Goal: Task Accomplishment & Management: Complete application form

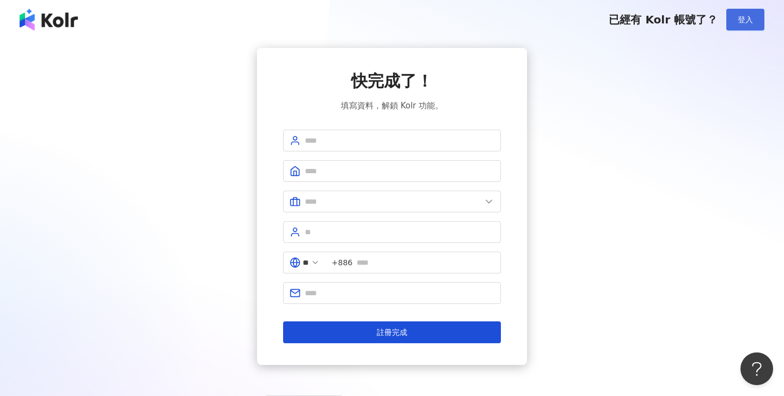
click at [730, 15] on button "登入" at bounding box center [746, 20] width 38 height 22
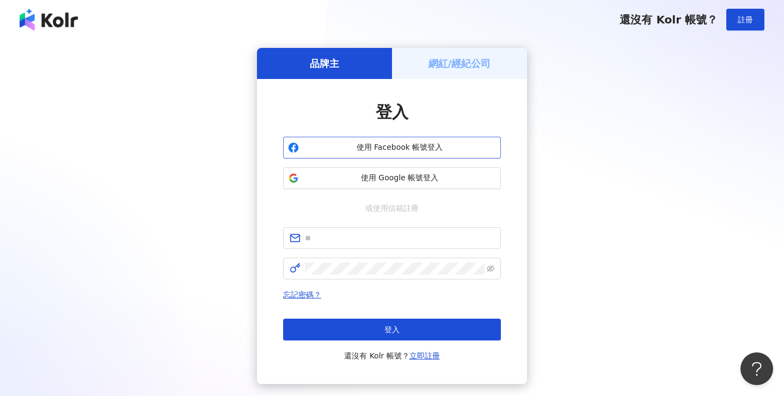
click at [405, 145] on span "使用 Facebook 帳號登入" at bounding box center [399, 147] width 193 height 11
click at [398, 180] on span "使用 Google 帳號登入" at bounding box center [399, 178] width 193 height 11
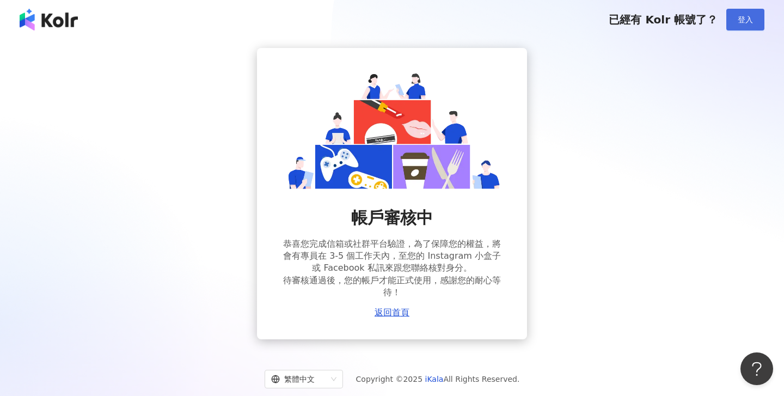
click at [741, 26] on button "登入" at bounding box center [746, 20] width 38 height 22
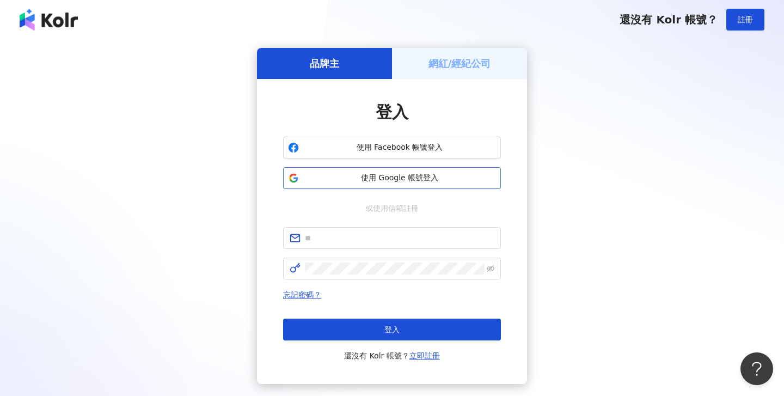
click at [394, 181] on span "使用 Google 帳號登入" at bounding box center [399, 178] width 193 height 11
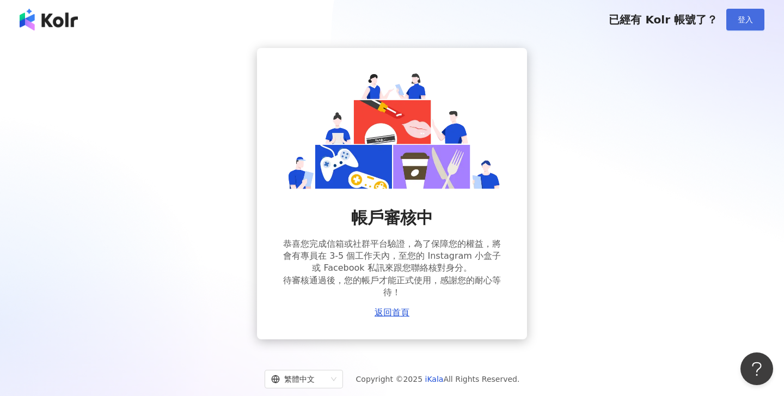
click at [736, 27] on button "登入" at bounding box center [746, 20] width 38 height 22
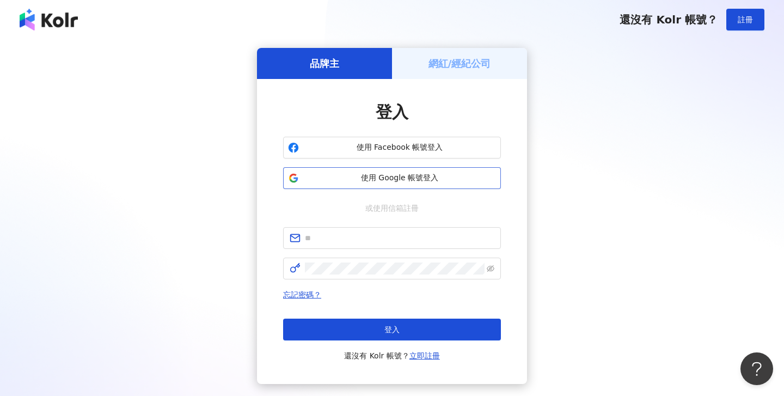
click at [389, 181] on span "使用 Google 帳號登入" at bounding box center [399, 178] width 193 height 11
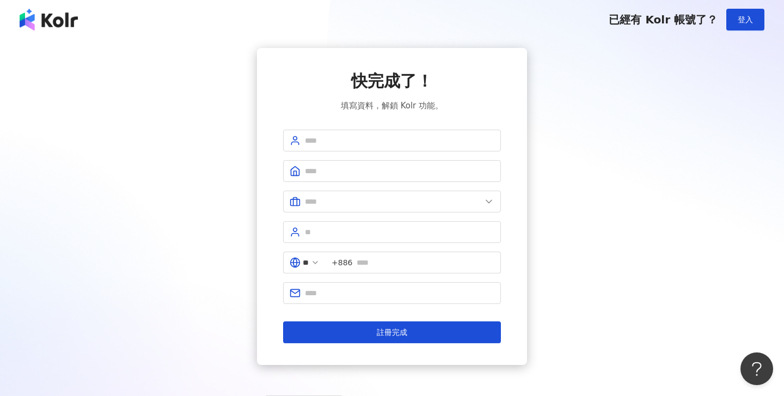
click at [53, 16] on img at bounding box center [49, 20] width 58 height 22
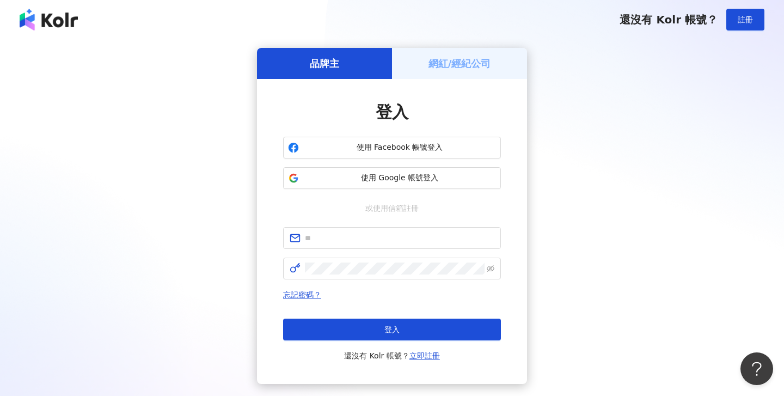
click at [53, 16] on img at bounding box center [49, 20] width 58 height 22
